Goal: Check status: Check status

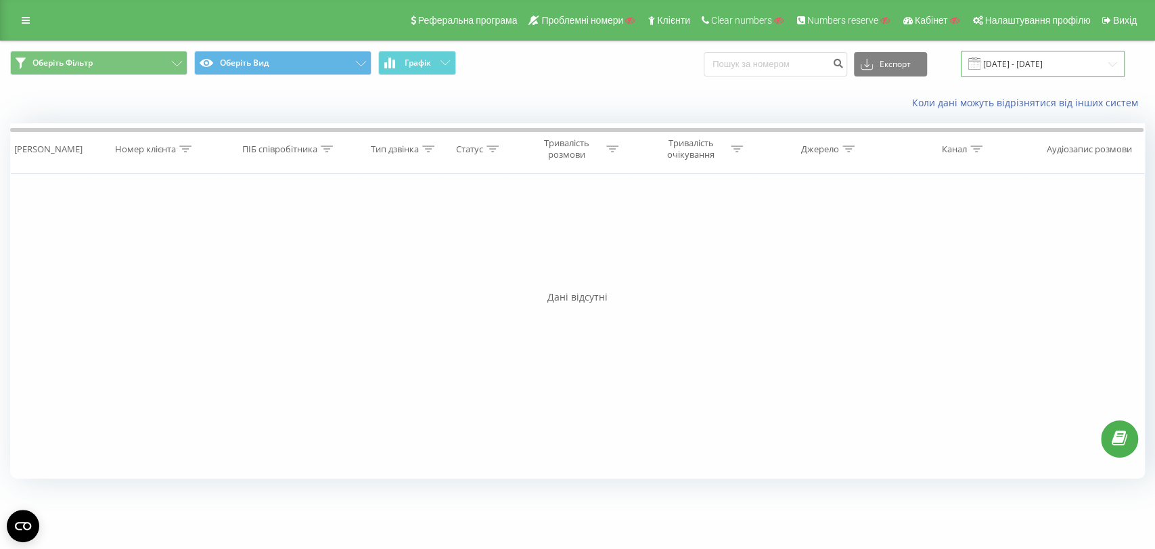
click at [1045, 63] on input "[DATE] - [DATE]" at bounding box center [1043, 64] width 164 height 26
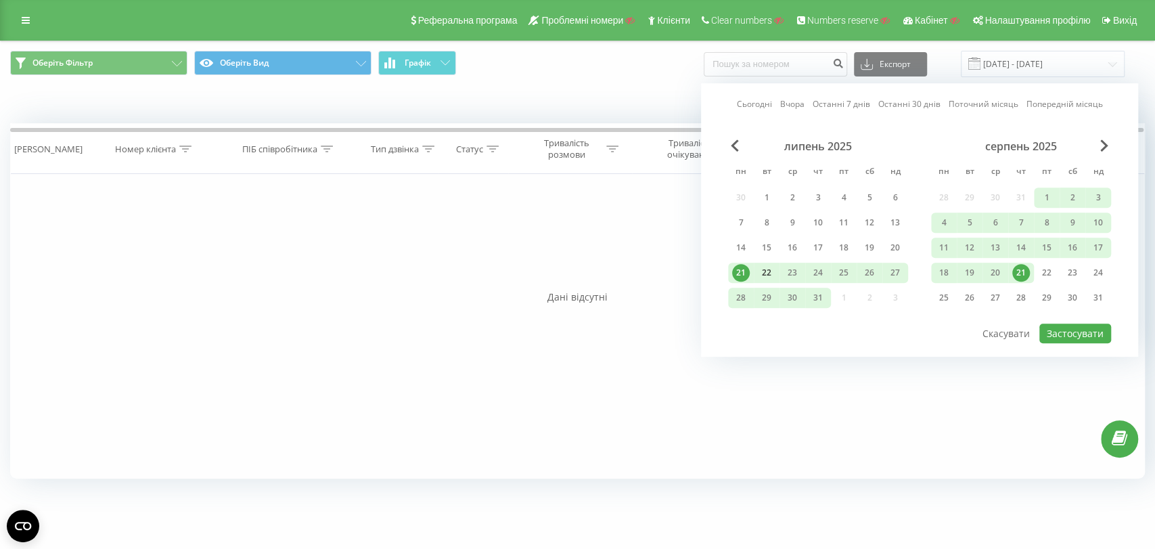
click at [760, 269] on div "22" at bounding box center [767, 273] width 18 height 18
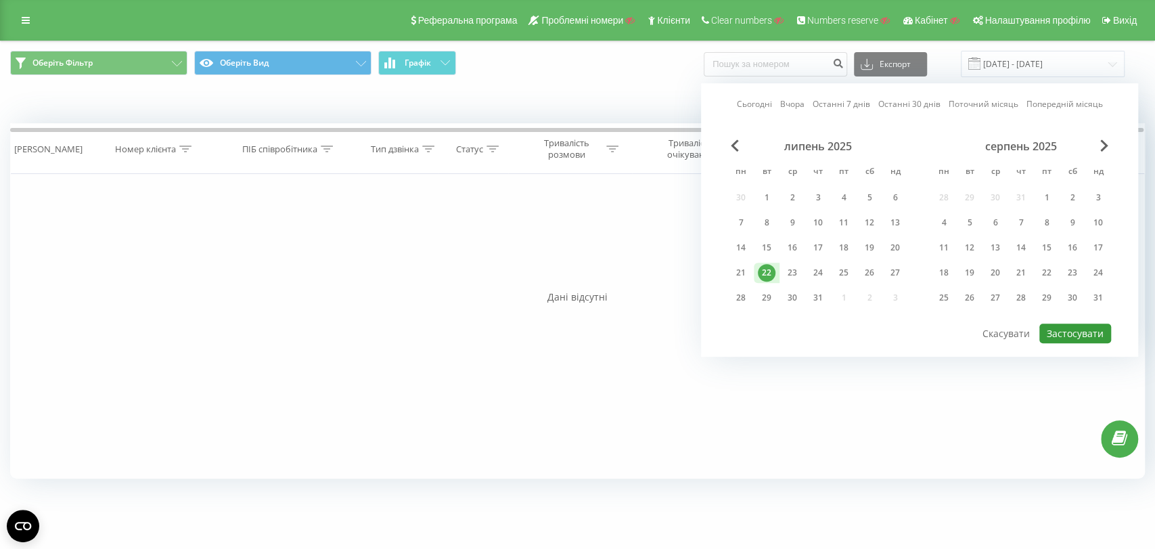
click at [1079, 326] on button "Застосувати" at bounding box center [1075, 333] width 72 height 20
type input "[DATE] - [DATE]"
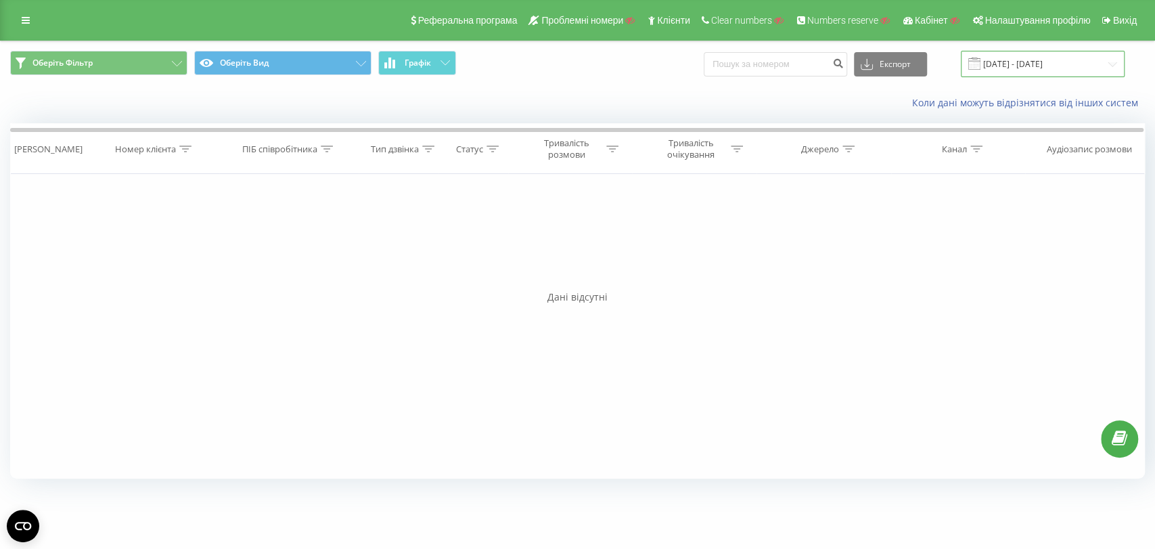
click at [1065, 66] on input "[DATE] - [DATE]" at bounding box center [1043, 64] width 164 height 26
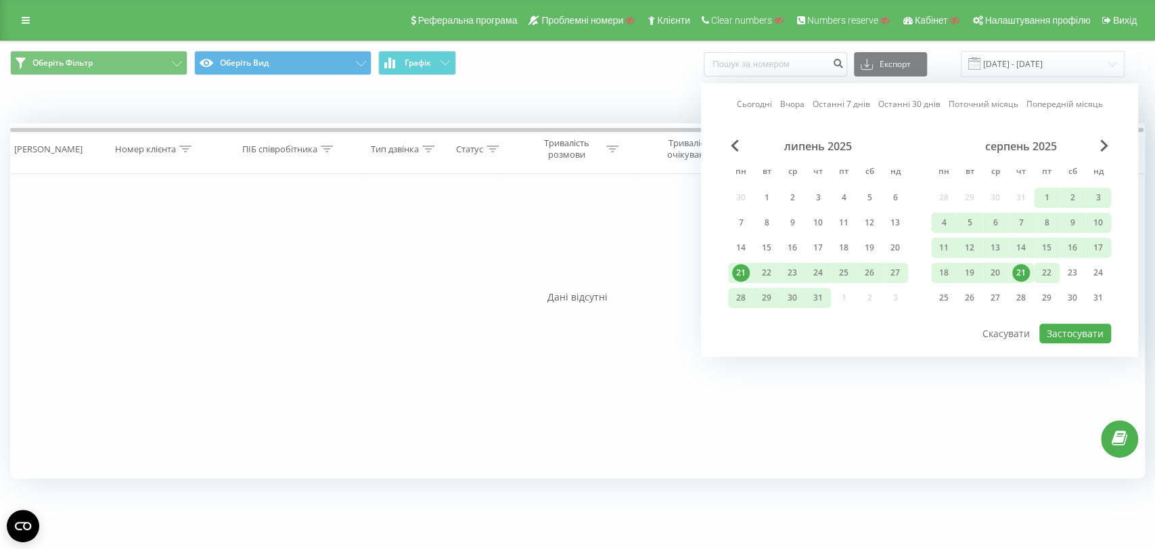
click at [1043, 272] on div "22" at bounding box center [1047, 273] width 18 height 18
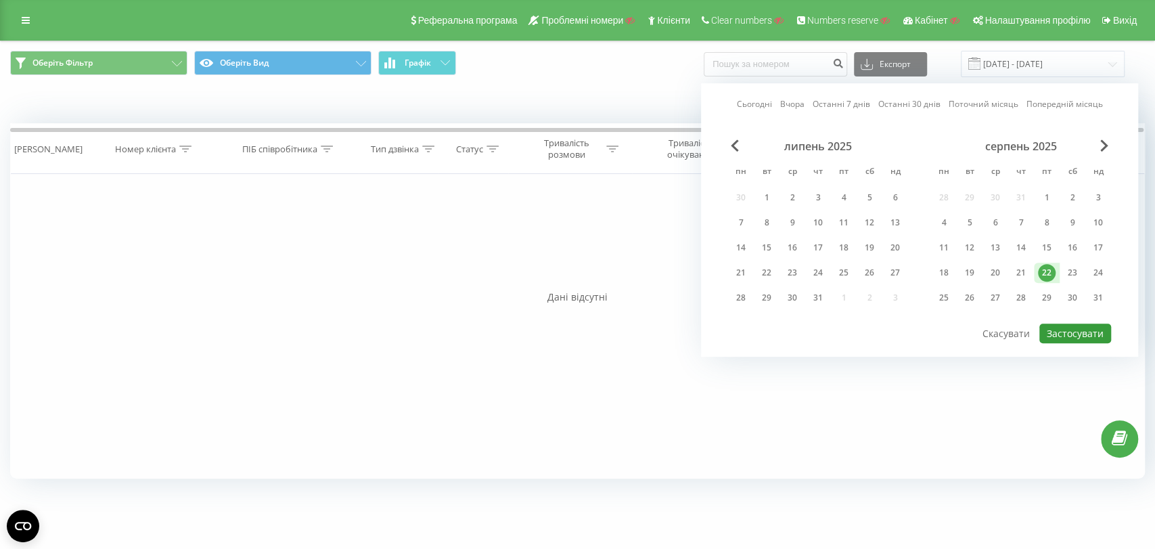
click at [1075, 326] on button "Застосувати" at bounding box center [1075, 333] width 72 height 20
type input "22.08.2025 - 22.08.2025"
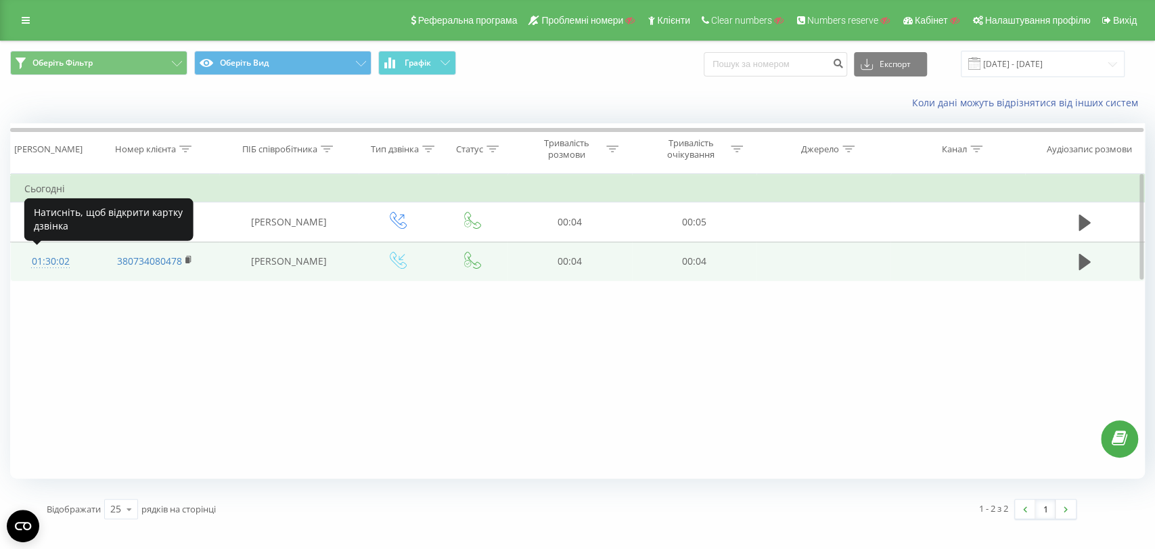
click at [53, 258] on div "01:30:02" at bounding box center [50, 261] width 52 height 26
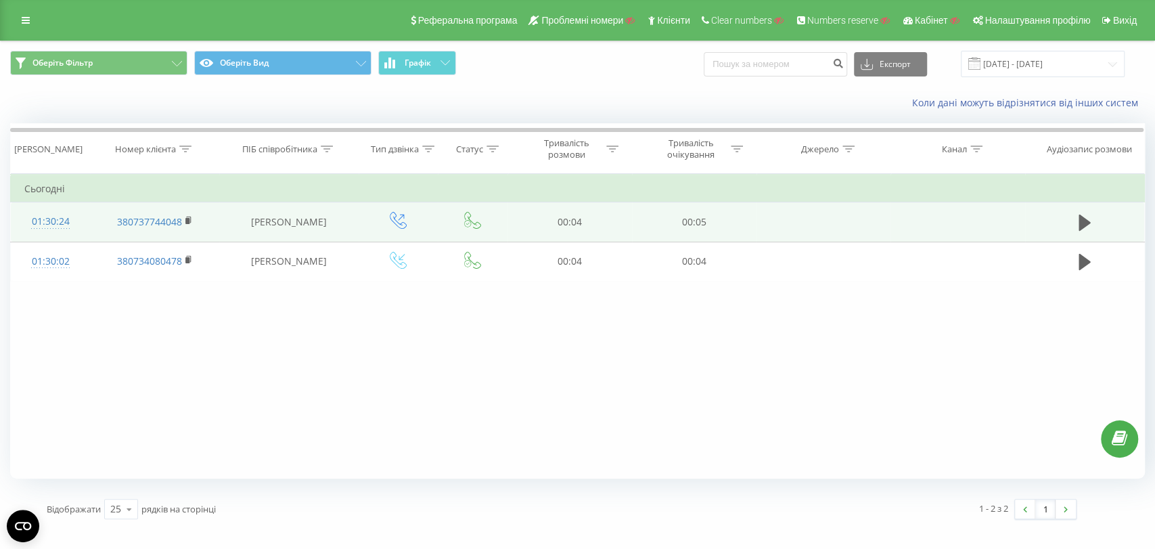
click at [47, 223] on div "01:30:24" at bounding box center [50, 221] width 52 height 26
